Goal: Transaction & Acquisition: Purchase product/service

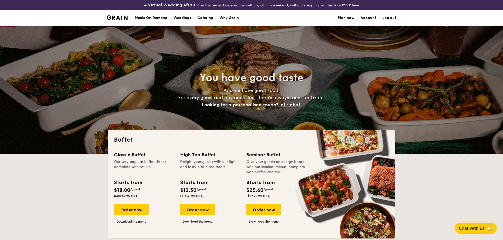
select select
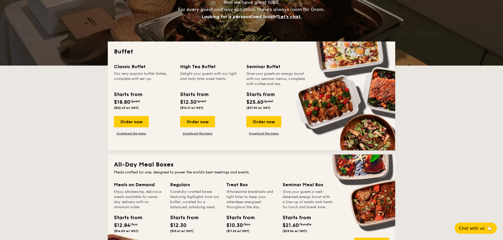
scroll to position [111, 0]
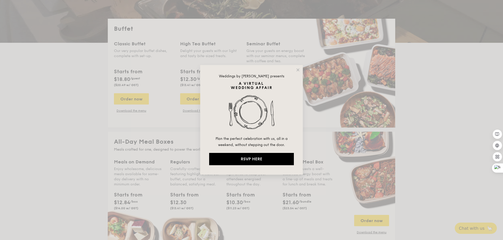
click at [227, 195] on div "Weddings by [PERSON_NAME] presents Plan the perfect celebration with us, all in…" at bounding box center [251, 120] width 503 height 240
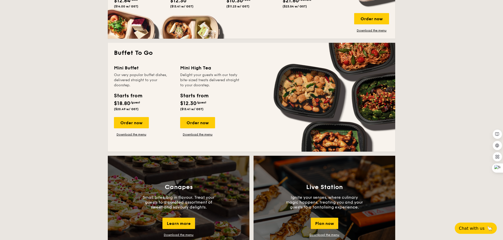
scroll to position [312, 0]
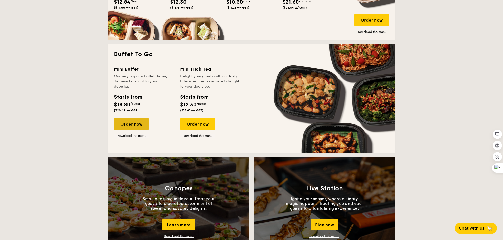
click at [138, 127] on div "Order now" at bounding box center [131, 124] width 35 height 11
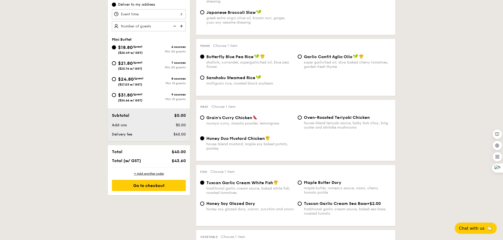
scroll to position [184, 0]
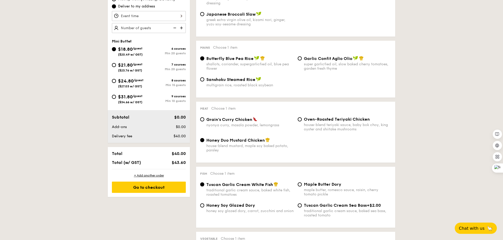
click at [142, 63] on span "/guest" at bounding box center [138, 65] width 10 height 4
click at [116, 63] on input "$21.80 /guest ($23.76 w/ GST) 7 courses Min 20 guests" at bounding box center [114, 65] width 4 height 4
radio input "true"
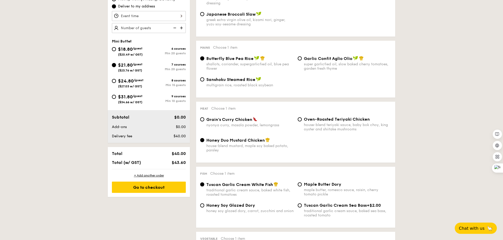
radio input "false"
radio input "true"
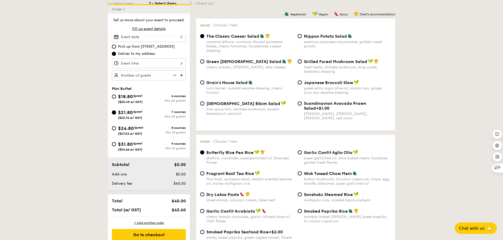
scroll to position [0, 0]
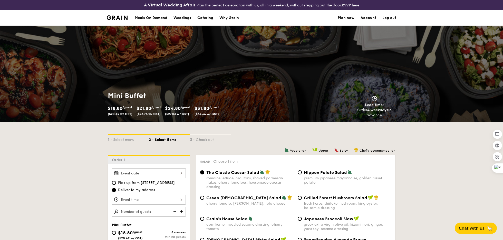
click at [208, 13] on div "Catering" at bounding box center [205, 17] width 16 height 15
select select
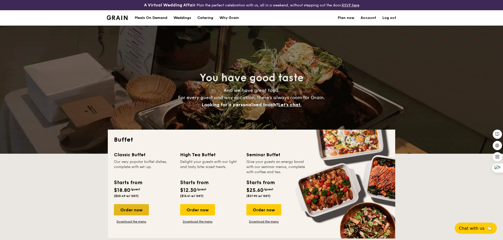
click at [134, 212] on div "Order now" at bounding box center [131, 210] width 35 height 11
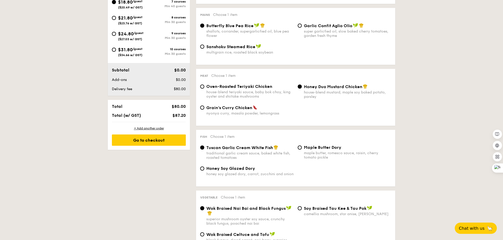
scroll to position [204, 0]
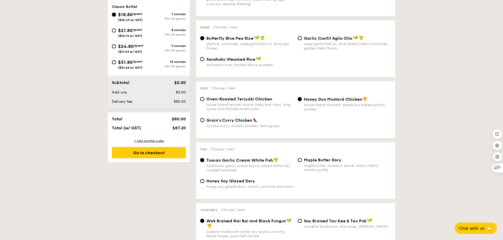
click at [132, 24] on div "$18.80 /guest ($20.49 w/ GST) 7 courses Min 40 guests $21.80 /guest ($23.76 w/ …" at bounding box center [149, 43] width 78 height 64
click at [131, 31] on span "$21.80" at bounding box center [125, 31] width 15 height 6
click at [116, 31] on input "$21.80 /guest ($23.76 w/ GST) 8 courses Min 30 guests" at bounding box center [114, 30] width 4 height 4
radio input "true"
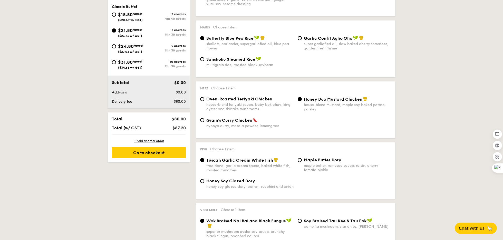
radio input "true"
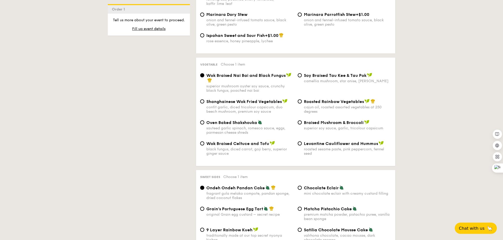
scroll to position [613, 0]
